Goal: Transaction & Acquisition: Download file/media

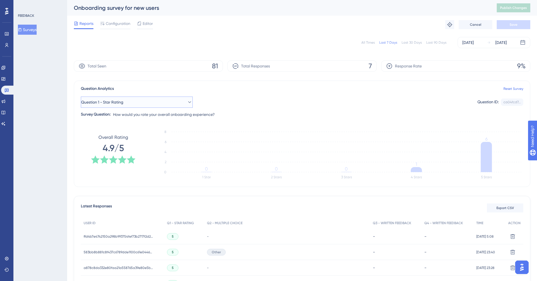
click at [115, 102] on span "Question 1 - Star Rating" at bounding box center [102, 102] width 42 height 7
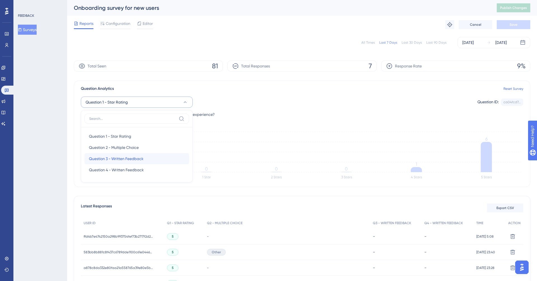
click at [120, 158] on span "Question 3 - Written Feedback" at bounding box center [116, 158] width 55 height 7
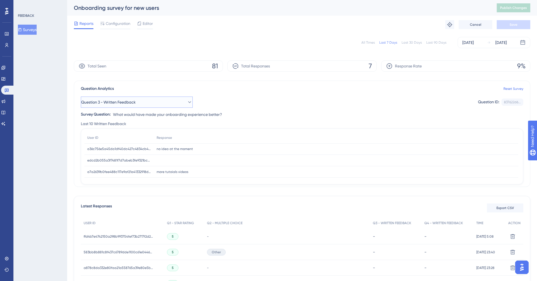
click at [152, 100] on button "Question 3 - Written Feedback" at bounding box center [137, 101] width 112 height 11
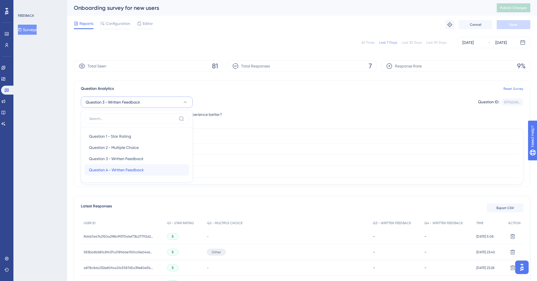
click at [144, 167] on div "Question 4 - Written Feedback Question 4 - Written Feedback" at bounding box center [137, 169] width 96 height 11
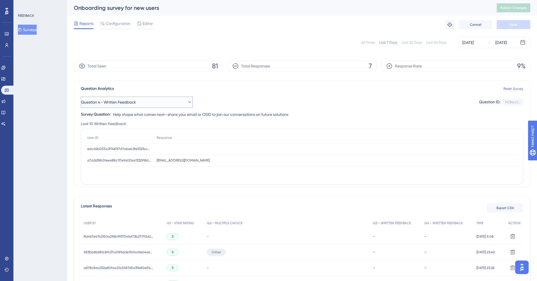
click at [136, 104] on span "Question 4 - Written Feedback" at bounding box center [108, 102] width 55 height 7
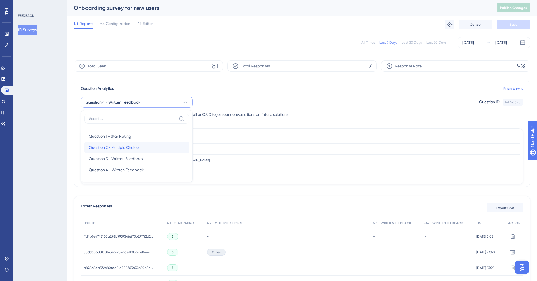
click at [131, 142] on div "Question 2 - Multiple Choice Question 2 - Multiple Choice" at bounding box center [137, 147] width 96 height 11
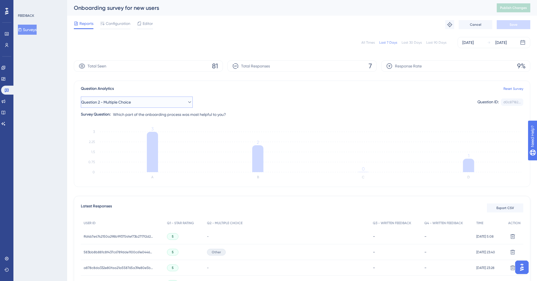
click at [146, 103] on button "Question 2 - Multiple Choice" at bounding box center [137, 101] width 112 height 11
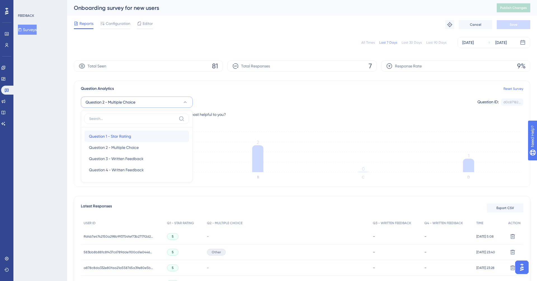
click at [136, 131] on div "Question 1 - Star Rating Question 1 - Star Rating" at bounding box center [137, 136] width 96 height 11
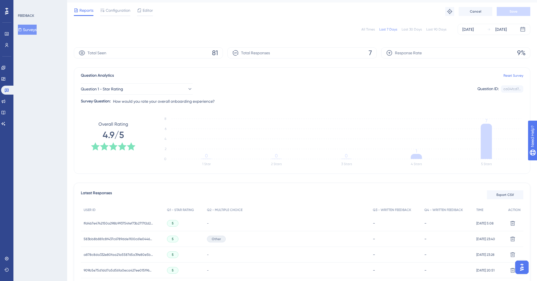
scroll to position [18, 0]
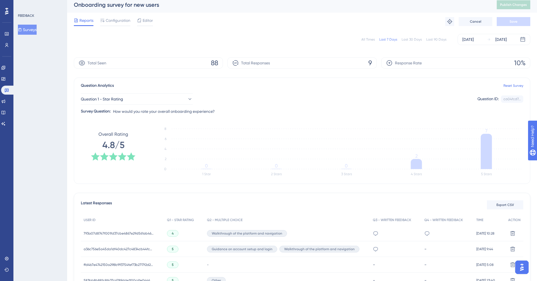
click at [269, 230] on div "Walkthrough of the platform and navigation" at bounding box center [247, 233] width 80 height 7
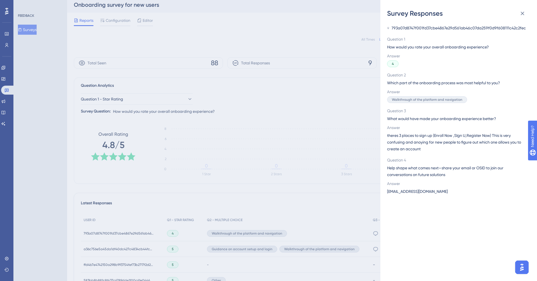
click at [290, 209] on div "Survey Responses 793a07d8747f001fd37cbe4867e29d561ab46c07da259f0d9f608111c42c2f…" at bounding box center [268, 140] width 537 height 281
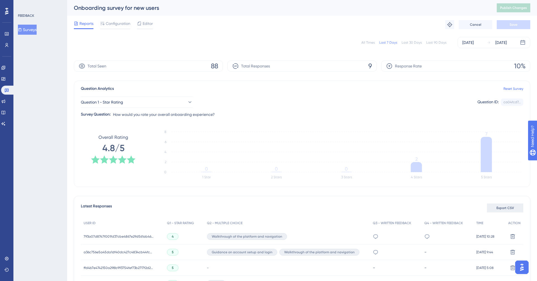
click at [510, 206] on span "Export CSV" at bounding box center [505, 208] width 18 height 4
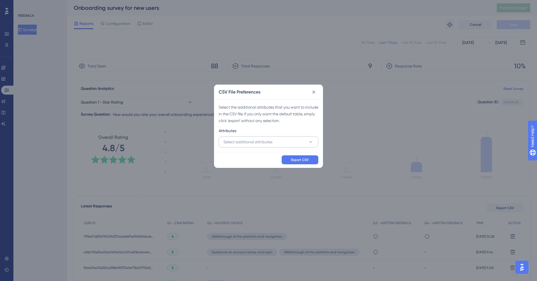
click at [274, 144] on button "Select additional attributes" at bounding box center [269, 141] width 100 height 11
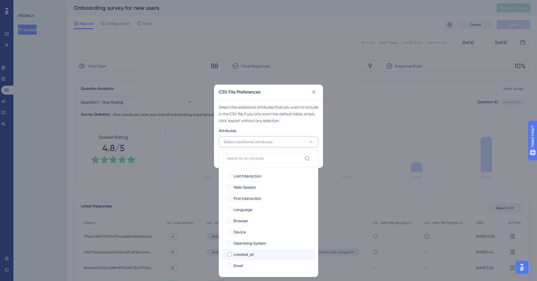
click at [263, 252] on div "created_at" at bounding box center [272, 254] width 77 height 7
checkbox input "true"
click at [274, 178] on div "Last Interaction" at bounding box center [272, 176] width 77 height 7
checkbox input "true"
click at [270, 185] on div "Web Session" at bounding box center [272, 187] width 77 height 7
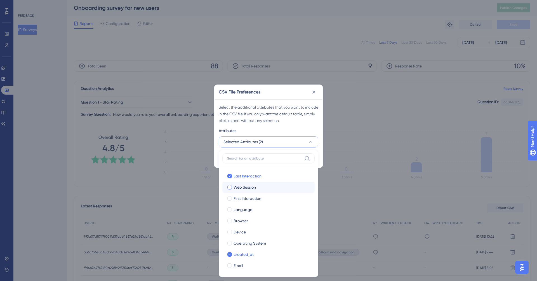
checkbox input "true"
click at [268, 195] on div "First Interaction" at bounding box center [272, 198] width 77 height 7
checkbox input "true"
click at [263, 206] on div "Language" at bounding box center [272, 209] width 77 height 7
checkbox input "true"
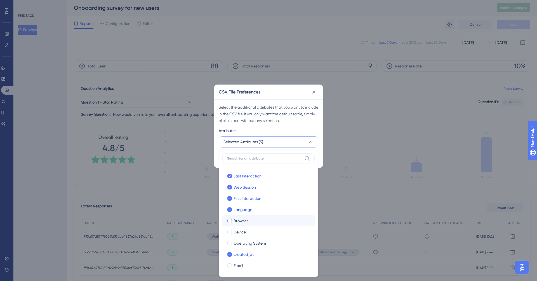
click at [261, 222] on div "Browser" at bounding box center [272, 220] width 77 height 7
checkbox input "true"
click at [258, 232] on div "Device" at bounding box center [272, 231] width 77 height 7
checkbox input "true"
click at [255, 243] on span "Operating System" at bounding box center [250, 243] width 32 height 7
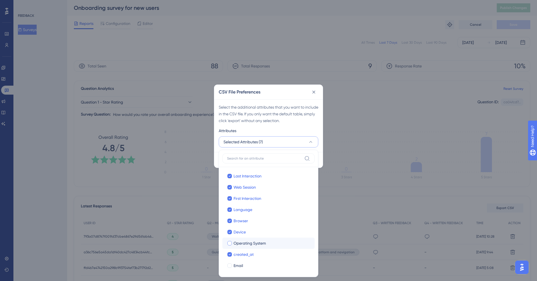
checkbox input "true"
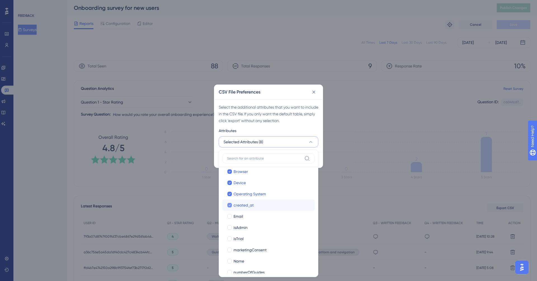
scroll to position [56, 0]
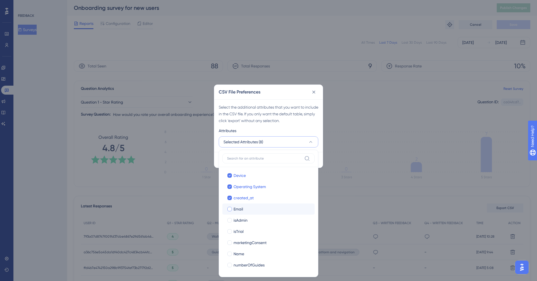
click at [249, 204] on label "Email Email" at bounding box center [268, 208] width 92 height 11
click at [230, 265] on input "Email" at bounding box center [230, 265] width 0 height 0
click at [247, 217] on span "isAdmin" at bounding box center [241, 220] width 14 height 7
checkbox input "true"
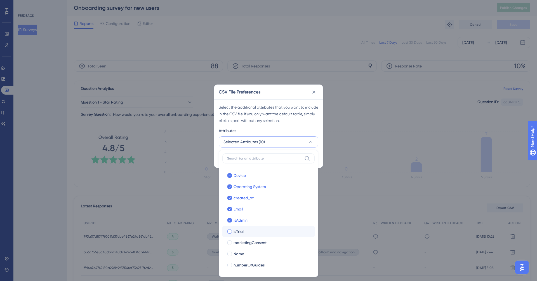
click at [244, 228] on div "isTrial" at bounding box center [272, 231] width 77 height 7
checkbox input "true"
click at [240, 244] on span "marketingConsent" at bounding box center [250, 242] width 33 height 7
checkbox input "true"
click at [237, 256] on span "Name" at bounding box center [239, 253] width 11 height 7
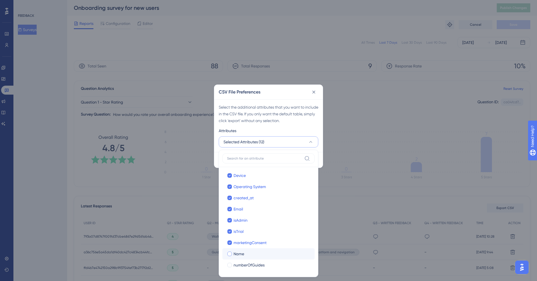
checkbox input "true"
click at [236, 262] on span "numberOfGuides" at bounding box center [249, 265] width 31 height 7
checkbox input "true"
click at [270, 115] on div "Select the additional attributes that you want to include in the CSV file. If y…" at bounding box center [269, 114] width 100 height 20
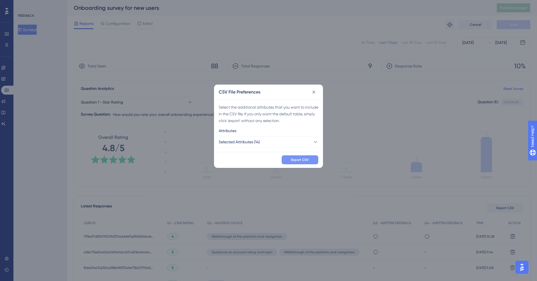
click at [307, 159] on span "Export CSV" at bounding box center [300, 159] width 18 height 4
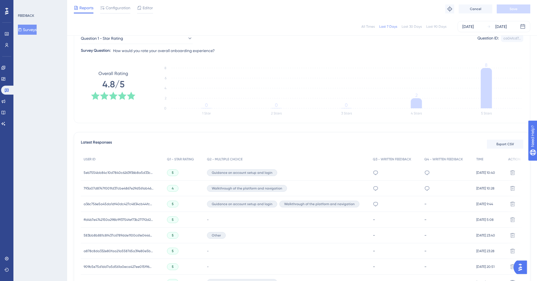
scroll to position [146, 0]
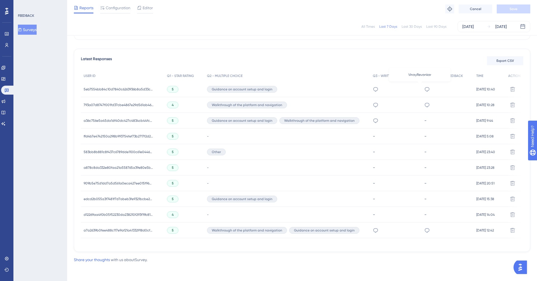
click at [424, 88] on icon at bounding box center [427, 89] width 6 height 6
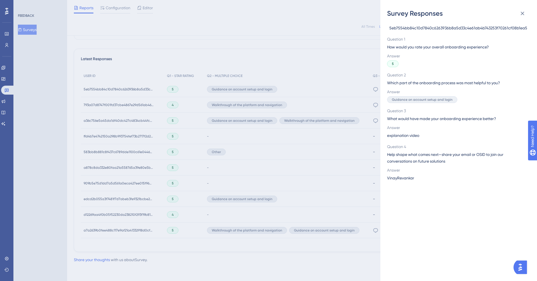
click at [401, 175] on span "VinayRevankar" at bounding box center [400, 178] width 27 height 7
copy span "VinayRevankar"
click at [107, 27] on div "Survey Responses 5eb7554bb84c10d7840c6263936b8a5d33c4e61ab4b743253f70261cf08b1e…" at bounding box center [268, 140] width 537 height 281
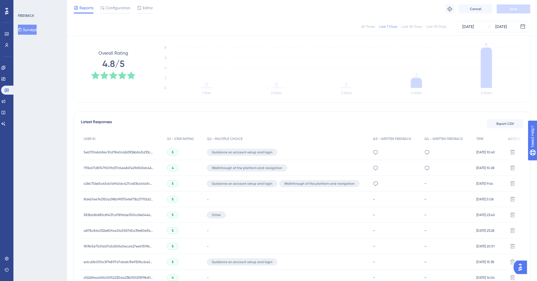
scroll to position [87, 0]
